Goal: Navigation & Orientation: Find specific page/section

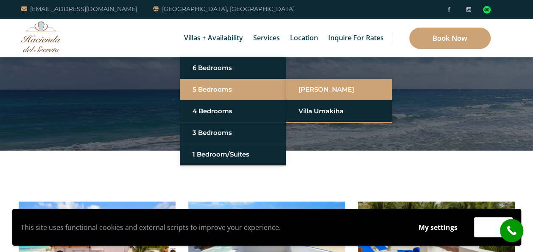
click at [316, 90] on link "[PERSON_NAME]" at bounding box center [338, 89] width 80 height 15
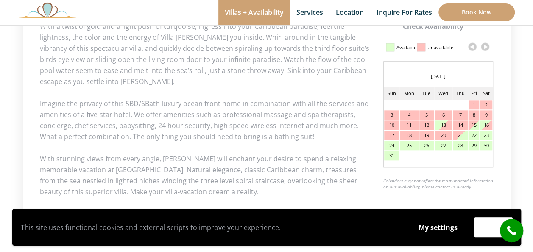
scroll to position [420, 0]
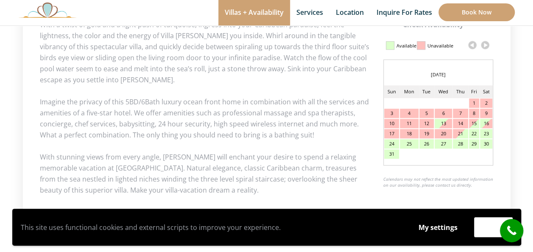
click at [485, 44] on link at bounding box center [484, 45] width 13 height 13
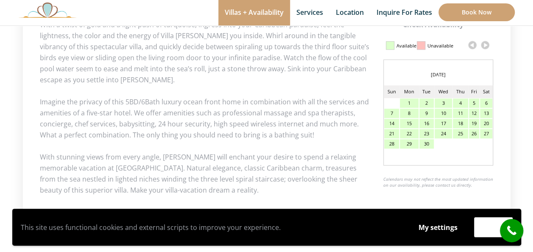
click at [485, 44] on link at bounding box center [484, 45] width 13 height 13
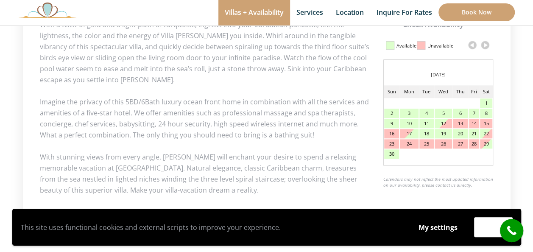
click at [485, 44] on link at bounding box center [484, 45] width 13 height 13
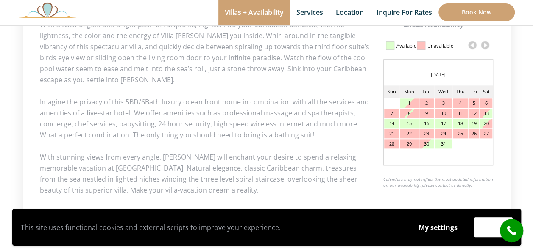
click at [485, 44] on link at bounding box center [484, 45] width 13 height 13
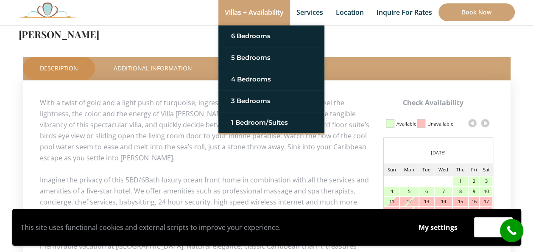
scroll to position [143, 0]
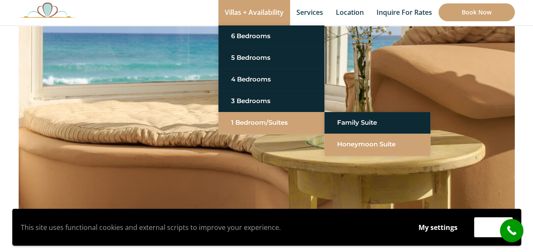
click at [358, 142] on link "Honeymoon Suite" at bounding box center [377, 143] width 80 height 15
